Goal: Find specific page/section: Find specific page/section

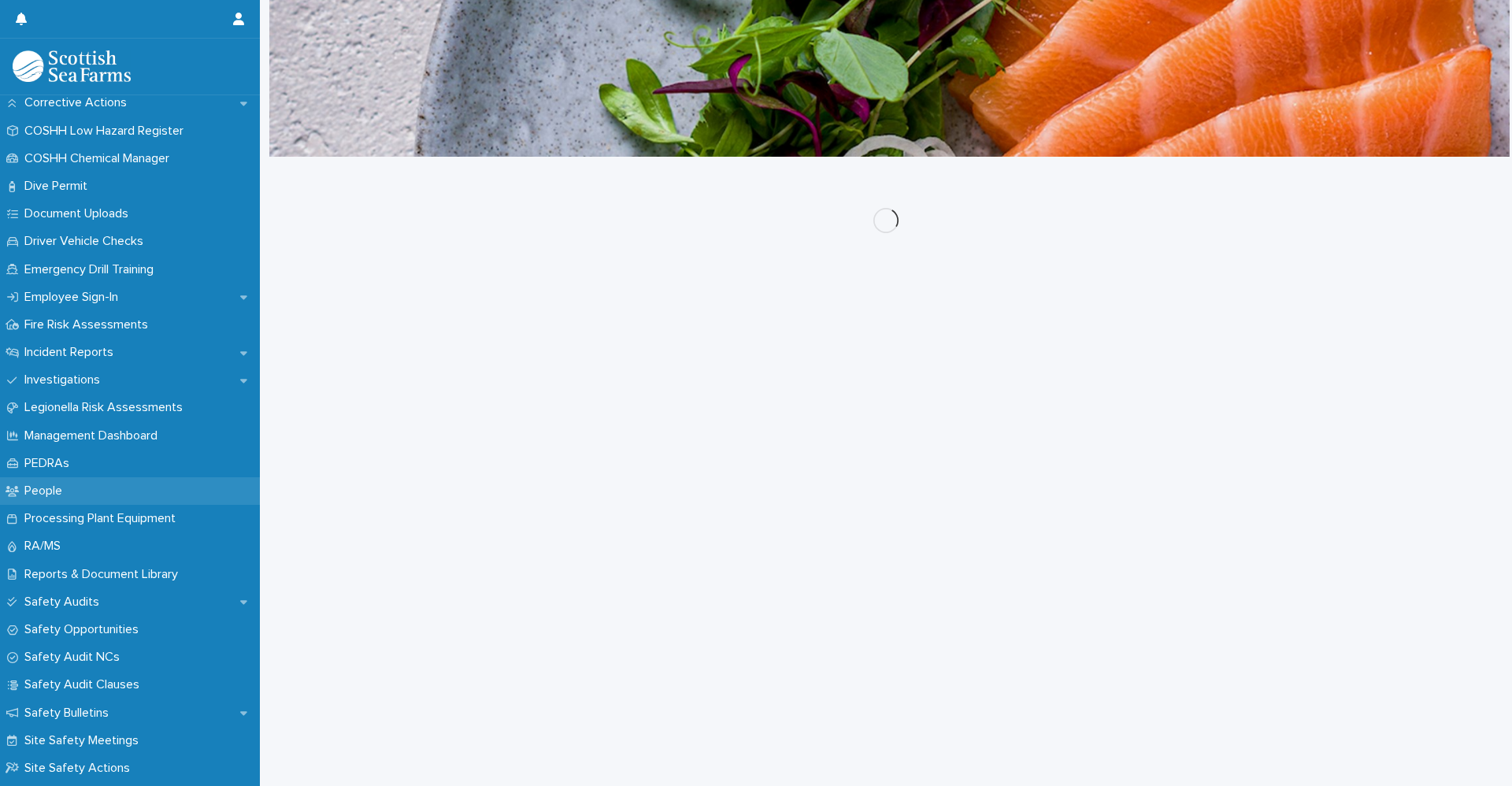
scroll to position [787, 0]
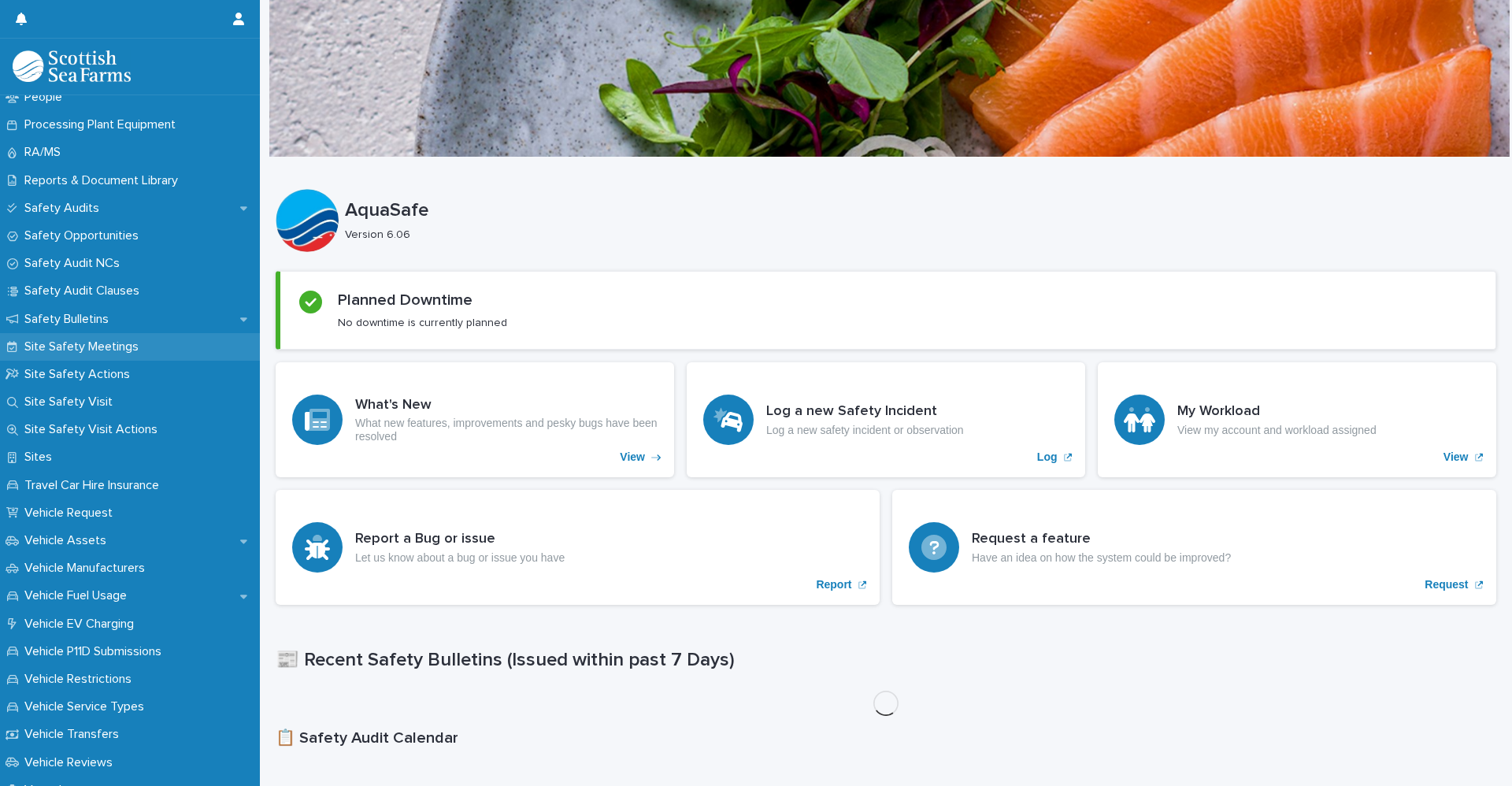
click at [99, 349] on p "Site Safety Meetings" at bounding box center [84, 347] width 133 height 15
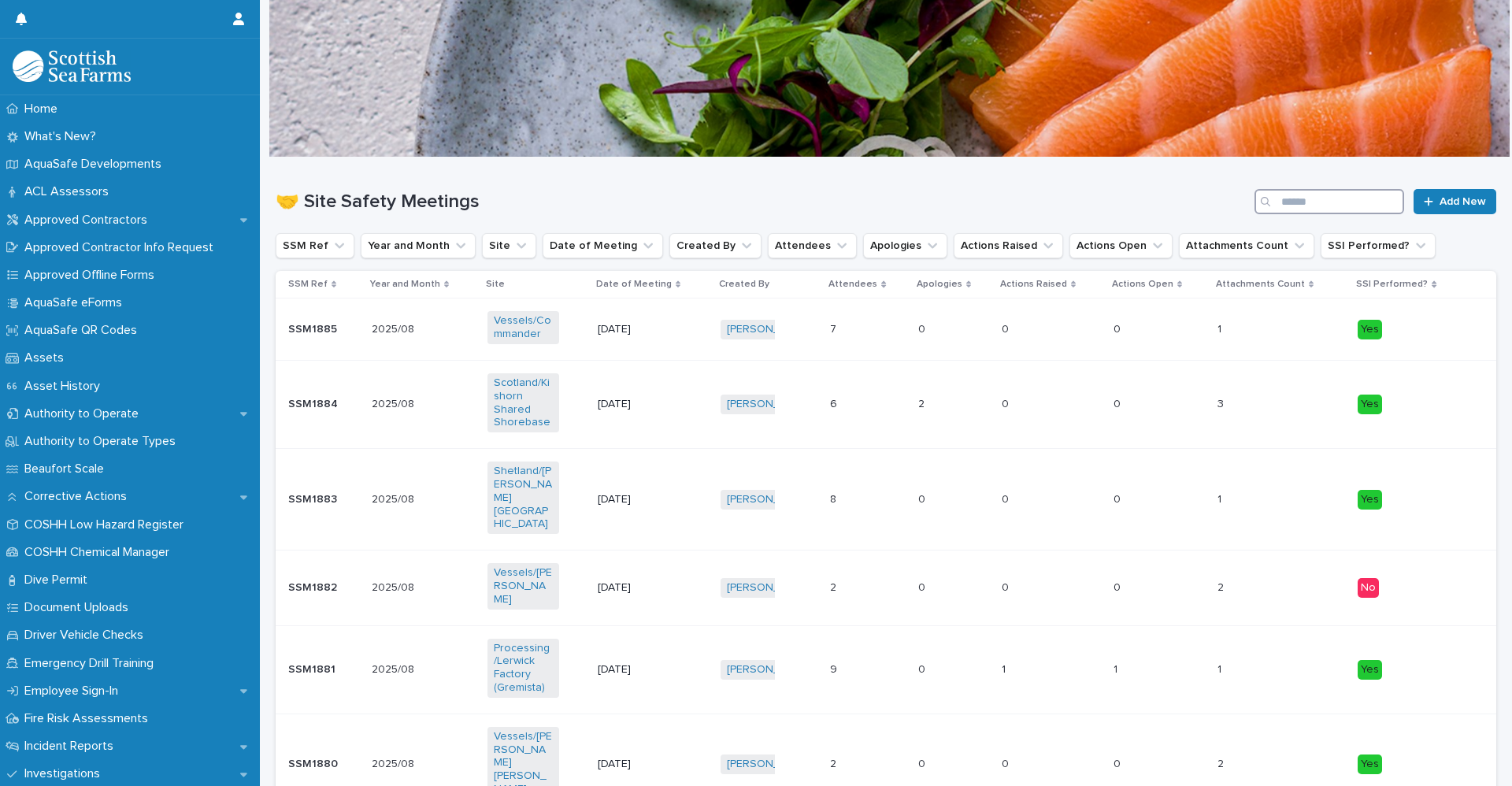
click at [1364, 194] on input "Search" at bounding box center [1329, 201] width 150 height 25
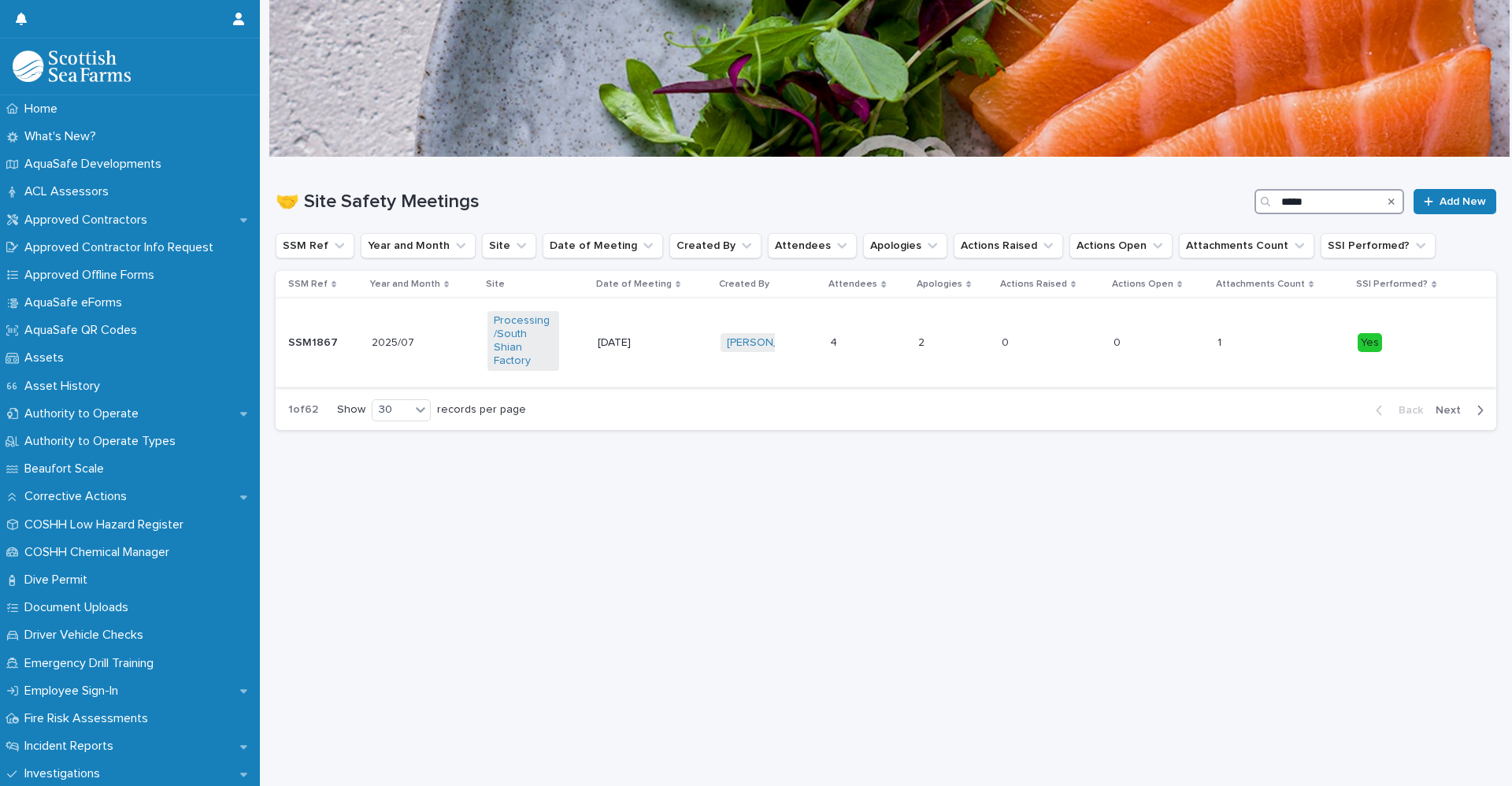
type input "*****"
click at [385, 318] on td "2025/07 2025/07" at bounding box center [423, 342] width 116 height 88
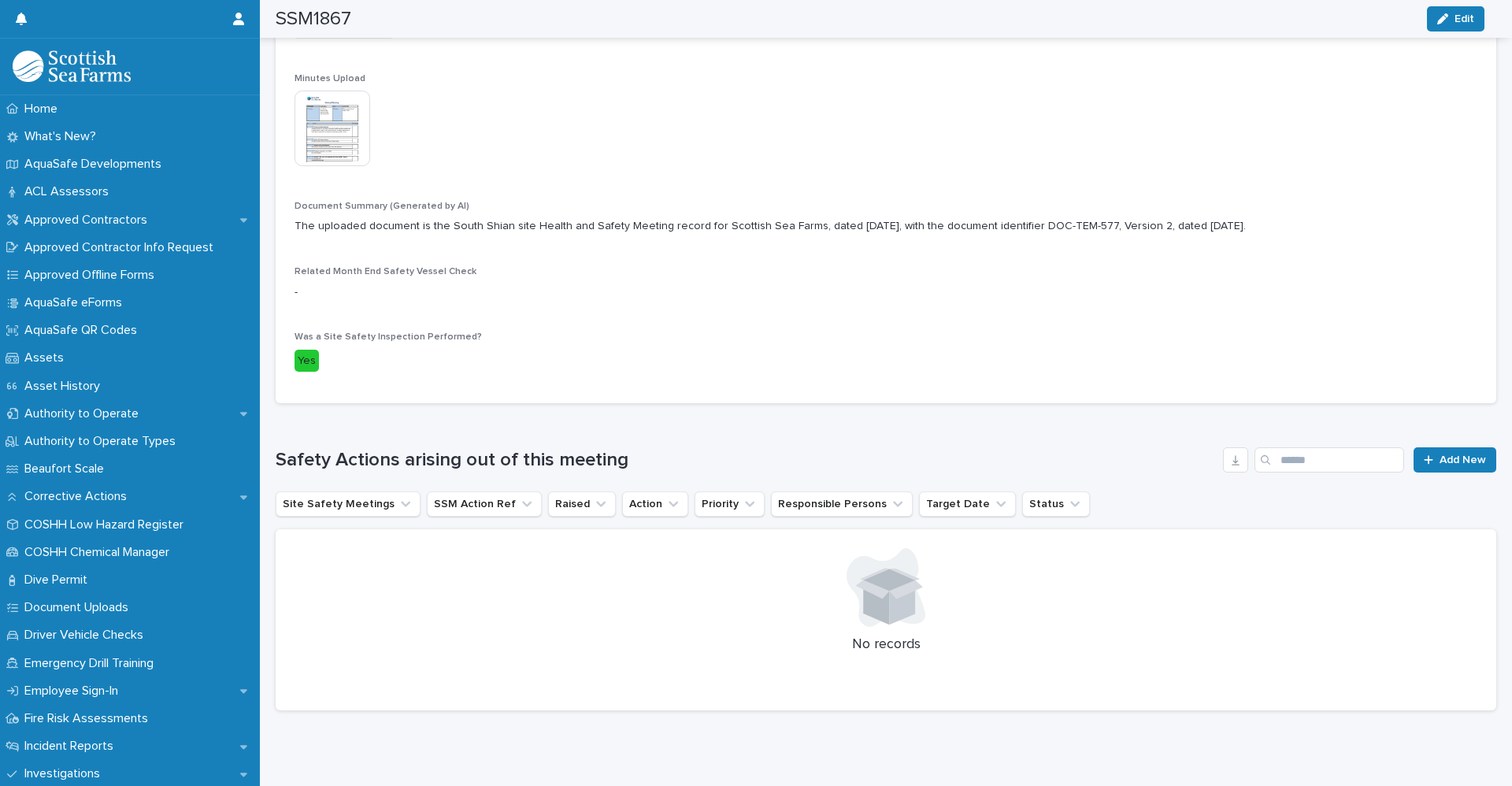
scroll to position [466, 0]
click at [1433, 446] on link "Add New" at bounding box center [1455, 458] width 83 height 25
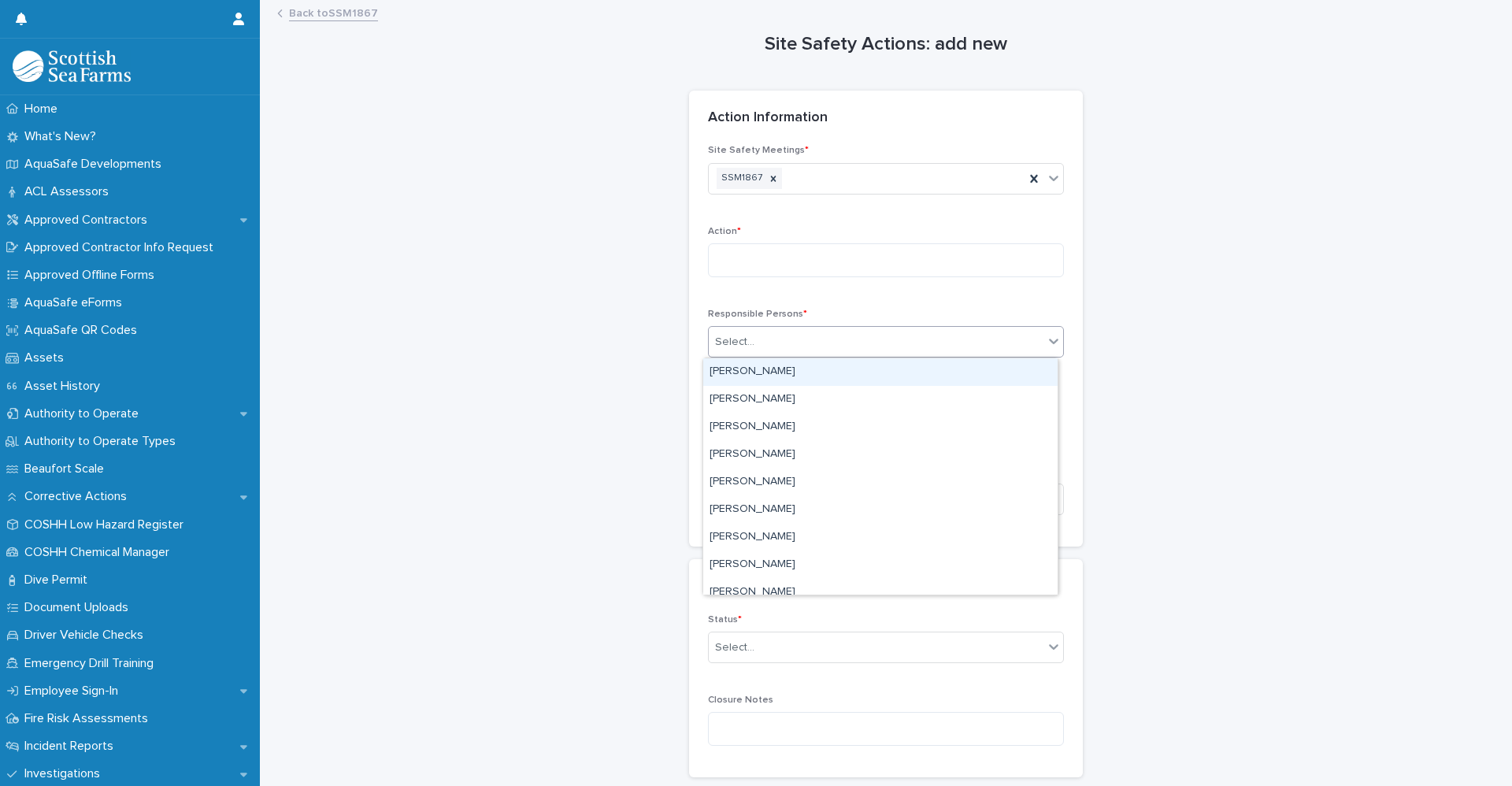
click at [756, 337] on div "Select..." at bounding box center [876, 341] width 334 height 26
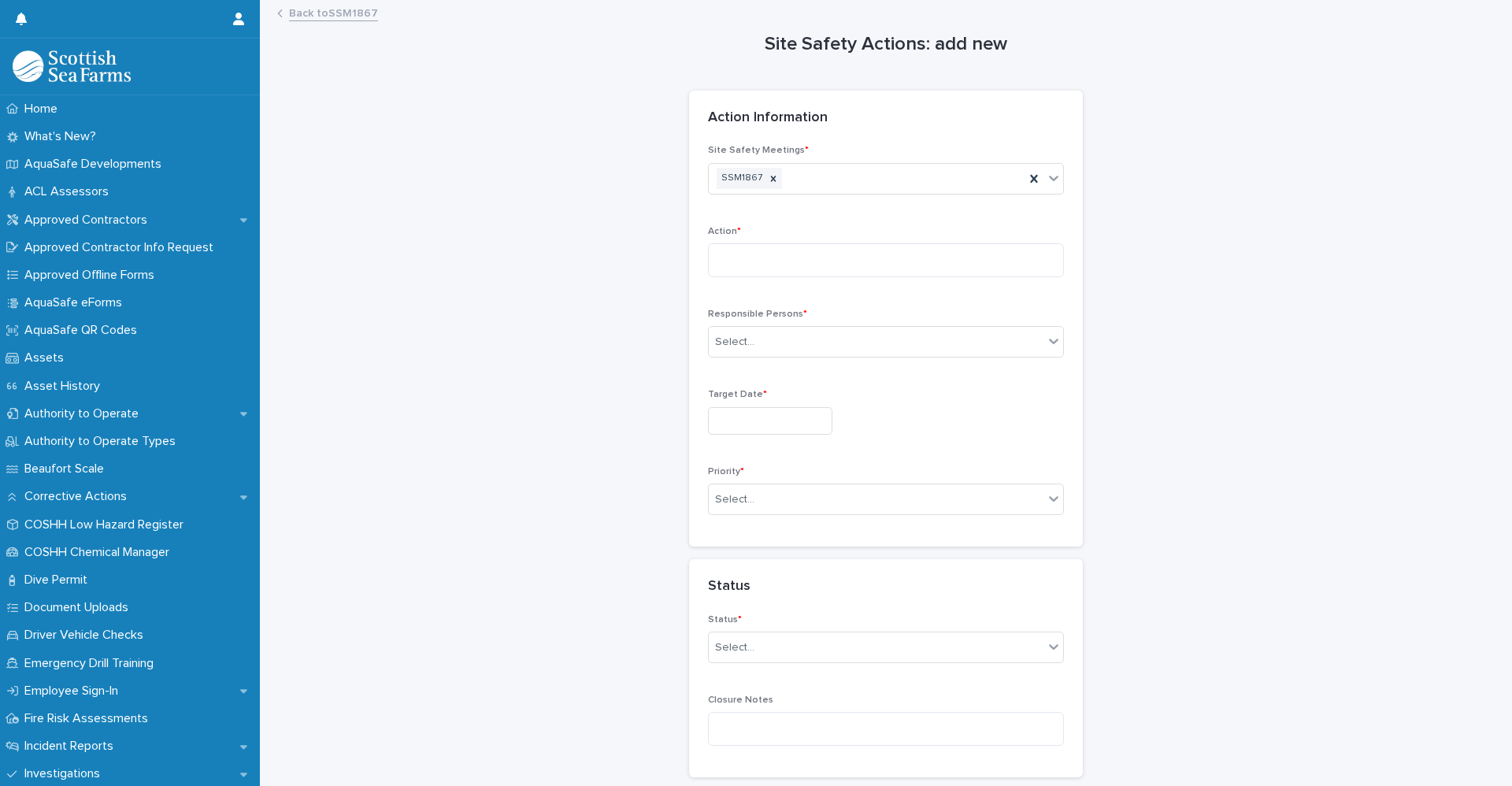
click at [561, 400] on div "Site Safety Actions: add new Loading... Saving… Loading... Saving… Loading... S…" at bounding box center [886, 409] width 1220 height 814
click at [336, 9] on link "Back to SSM1867" at bounding box center [333, 13] width 89 height 18
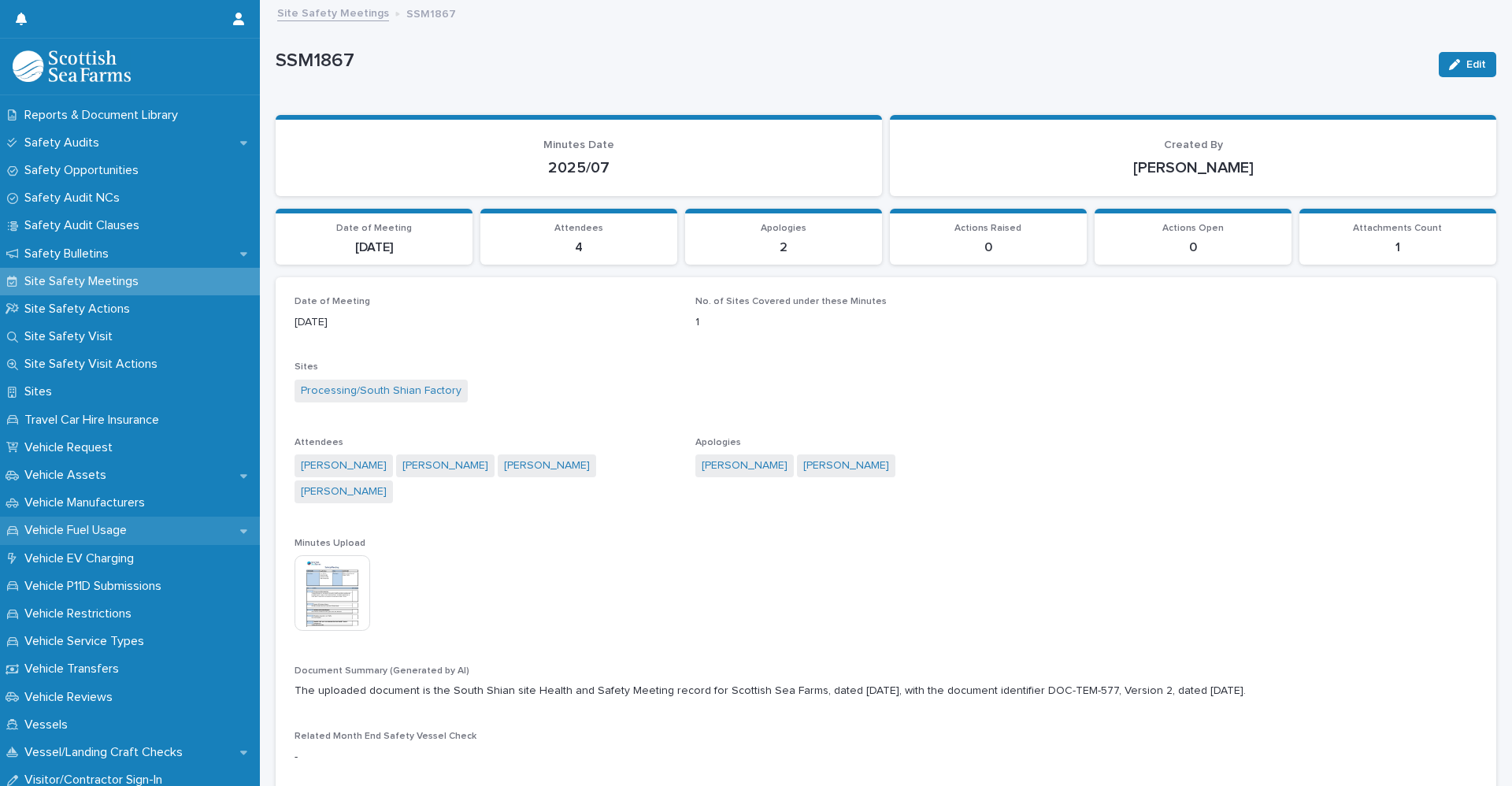
scroll to position [945, 0]
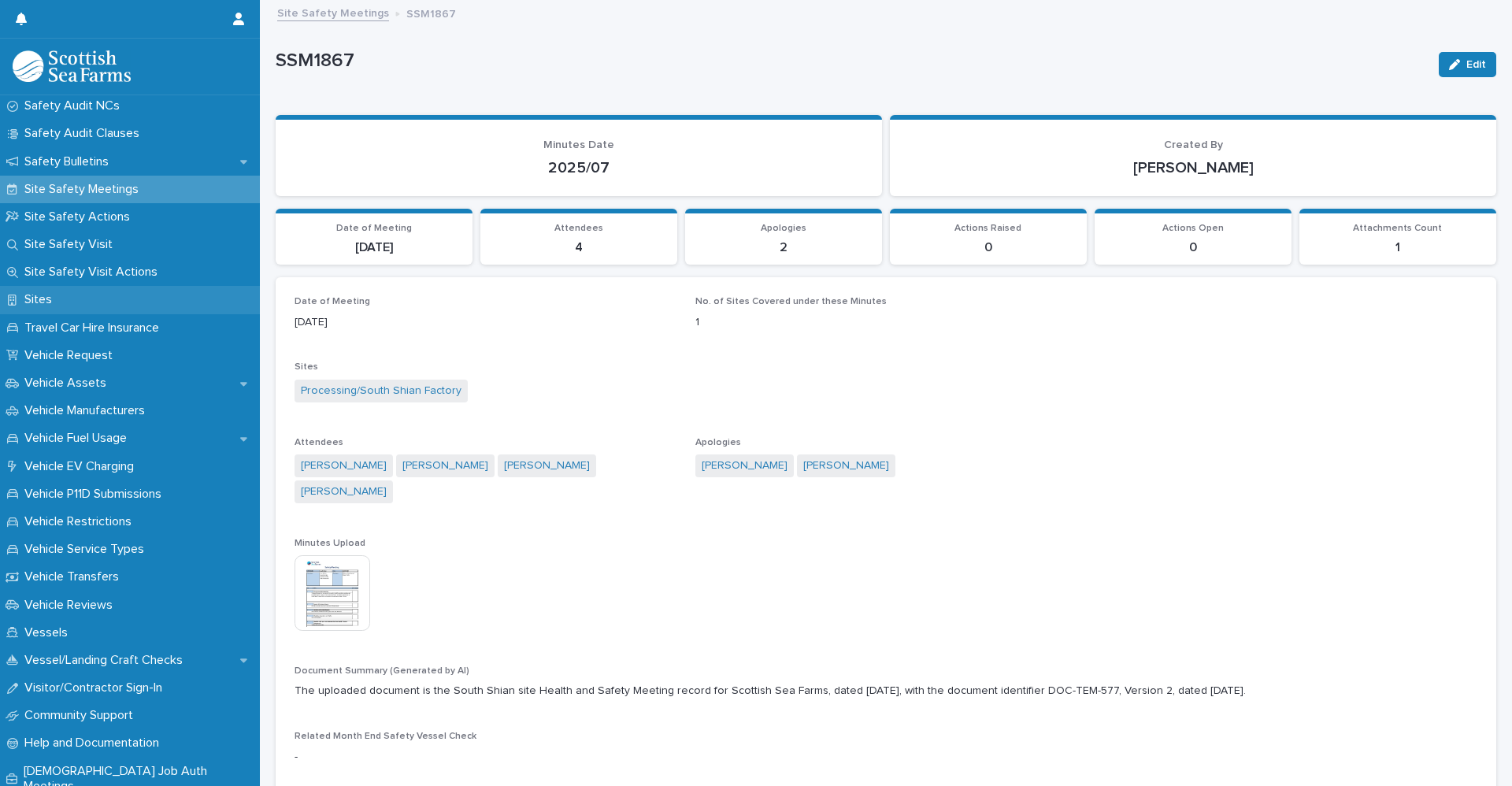
click at [46, 296] on p "Sites" at bounding box center [41, 299] width 47 height 15
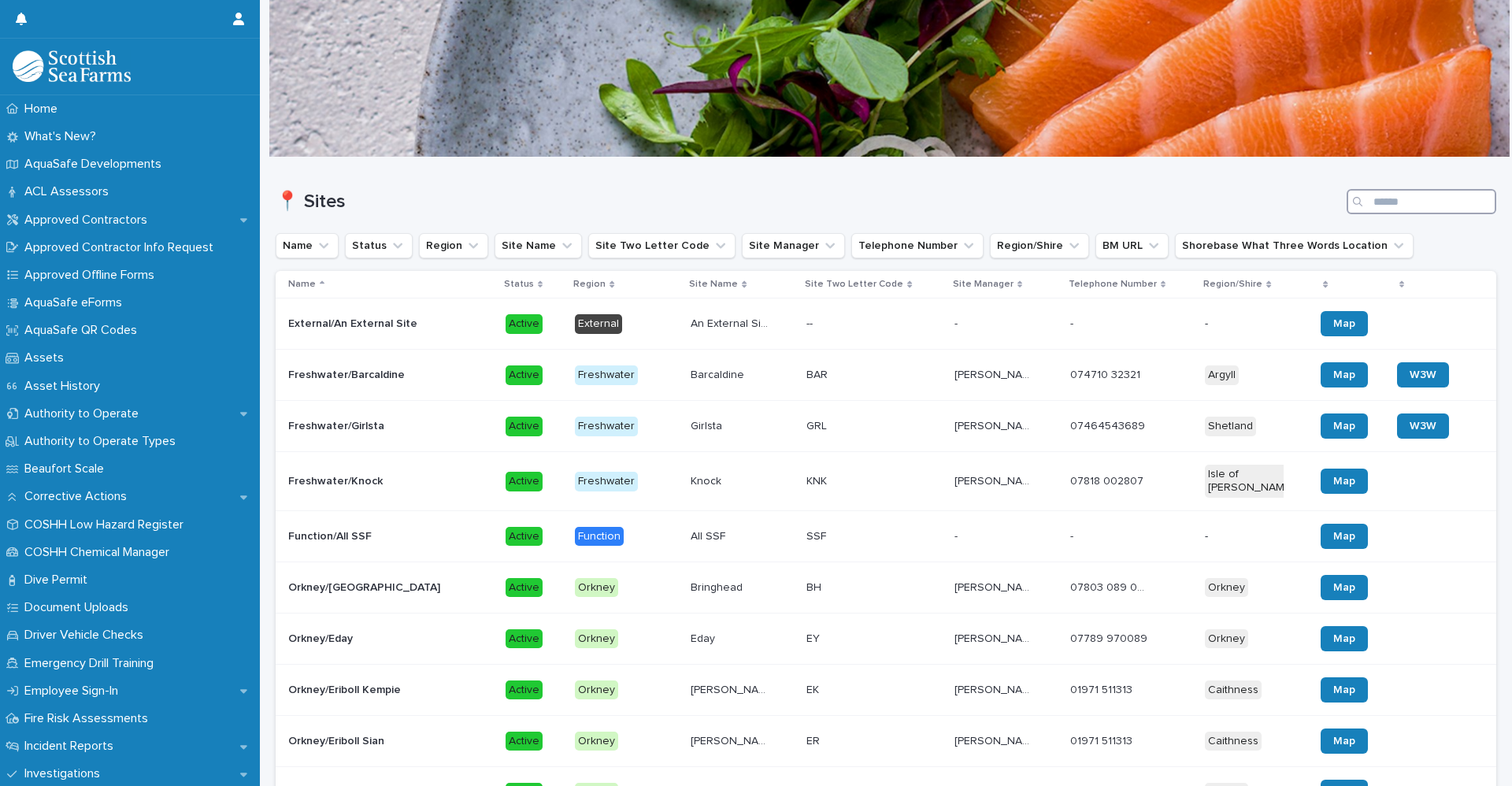
click at [1399, 199] on input "Search" at bounding box center [1421, 201] width 150 height 25
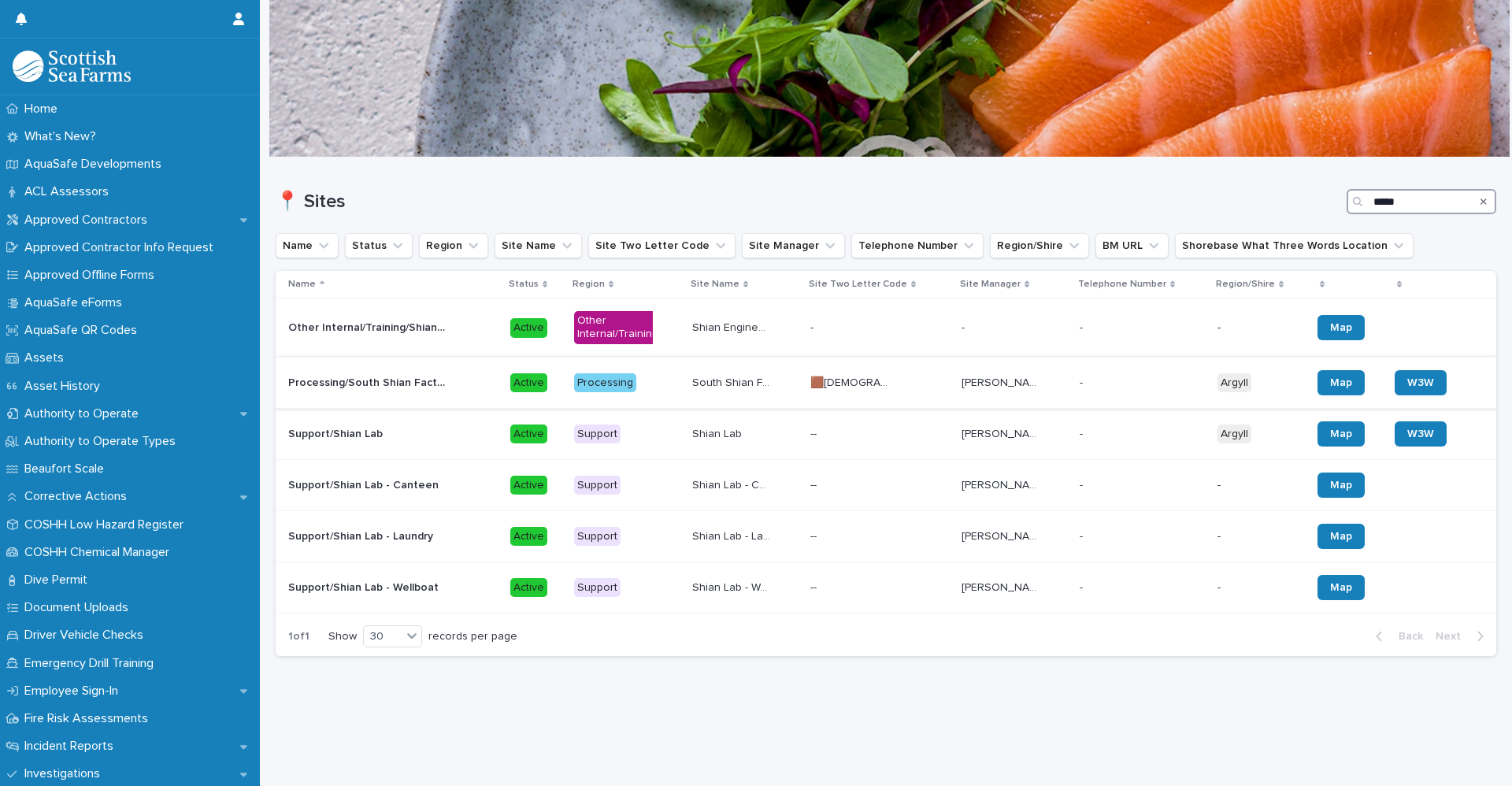
type input "*****"
click at [349, 367] on td "Processing/South Shian Factory Processing/[GEOGRAPHIC_DATA]" at bounding box center [390, 382] width 228 height 51
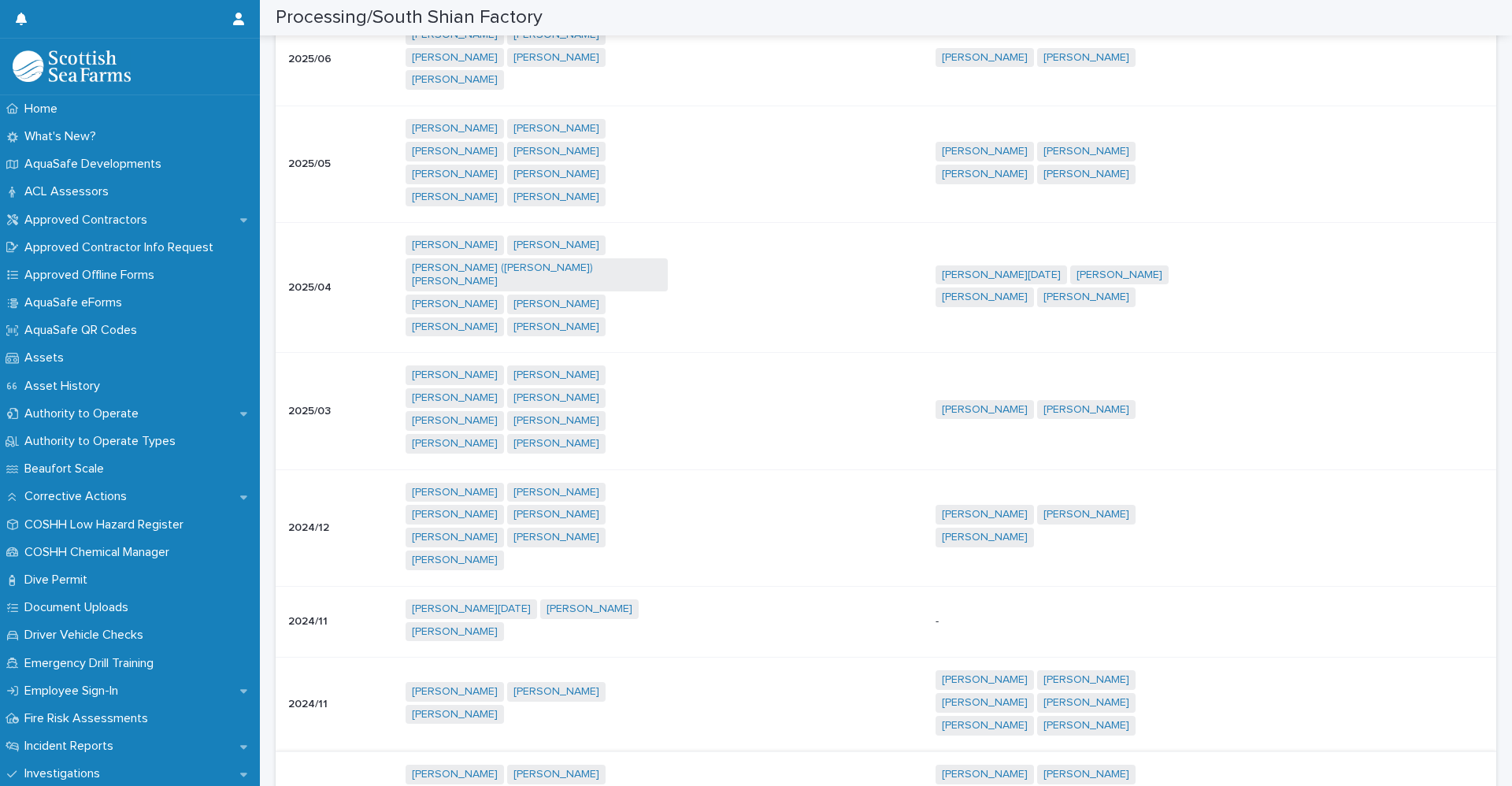
scroll to position [7536, 0]
